Goal: Task Accomplishment & Management: Complete application form

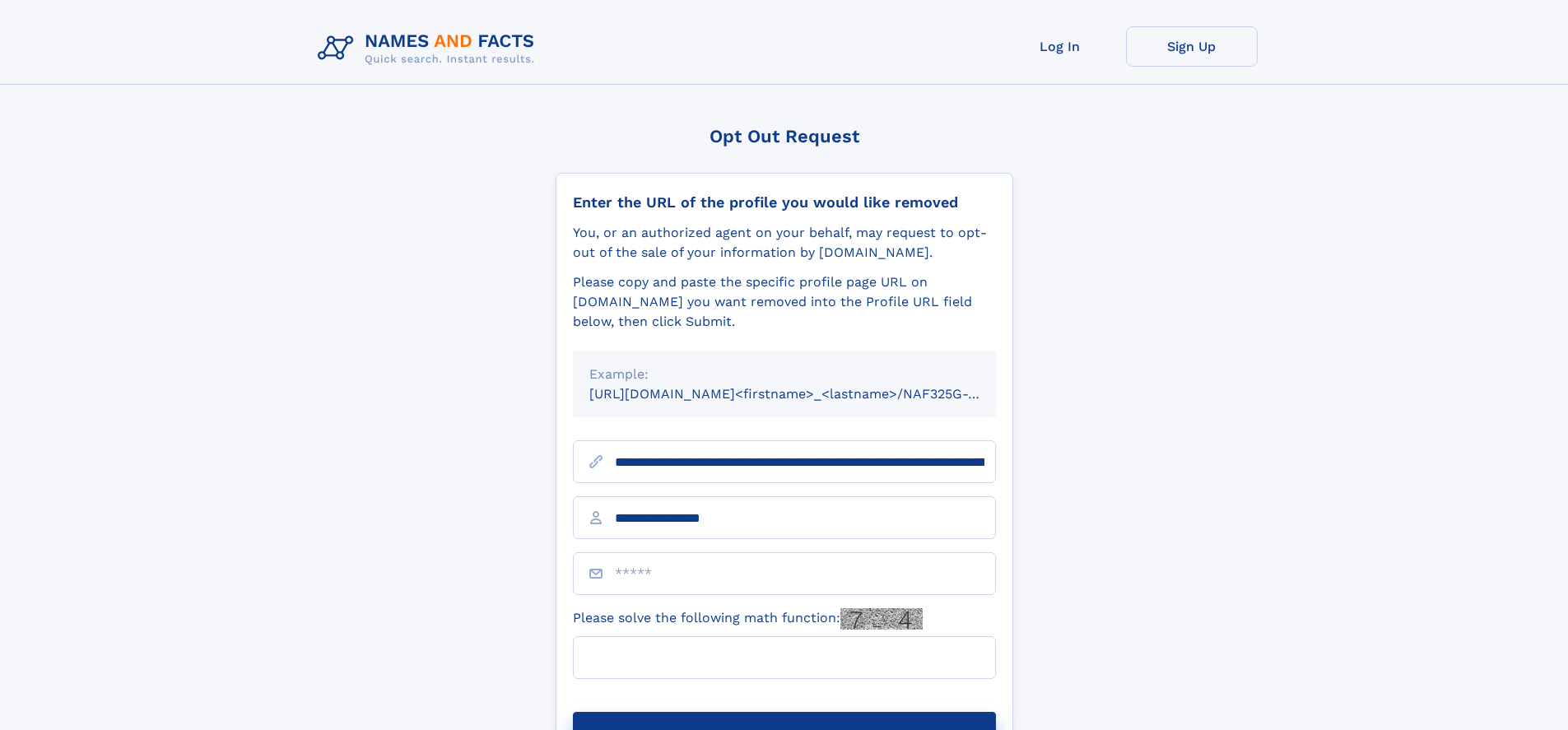
type input "**********"
type input "*****"
click at [784, 712] on button "Submit Opt Out Request" at bounding box center [784, 738] width 423 height 53
